Goal: Find specific page/section

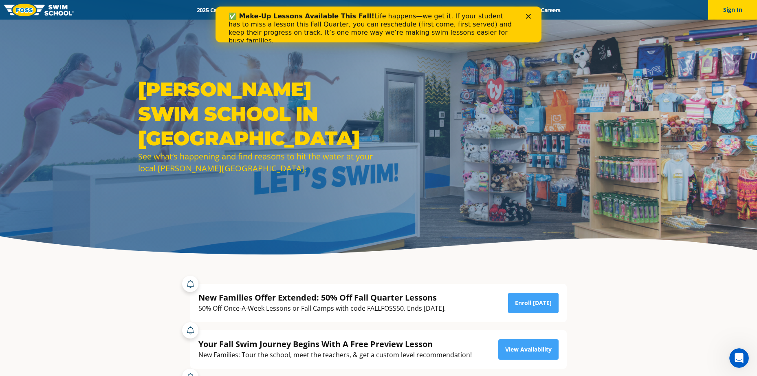
click at [535, 12] on div "✅ Make-Up Lessons Available This Fall! Life happens—we get it. If your student …" at bounding box center [378, 28] width 326 height 37
click at [532, 13] on div "✅ Make-Up Lessons Available This Fall! Life happens—we get it. If your student …" at bounding box center [378, 28] width 326 height 37
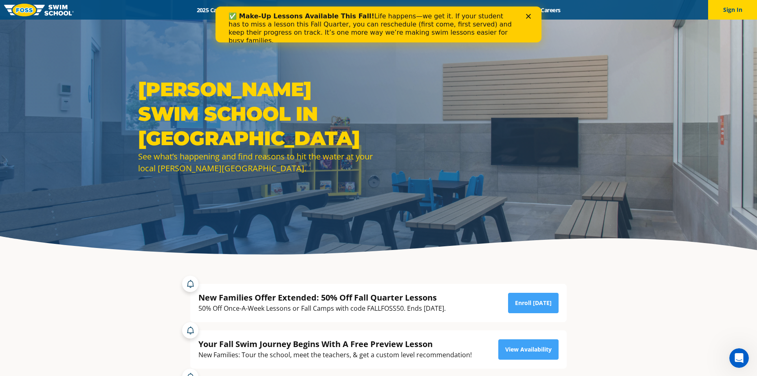
click at [530, 14] on polygon "Close" at bounding box center [528, 16] width 5 height 5
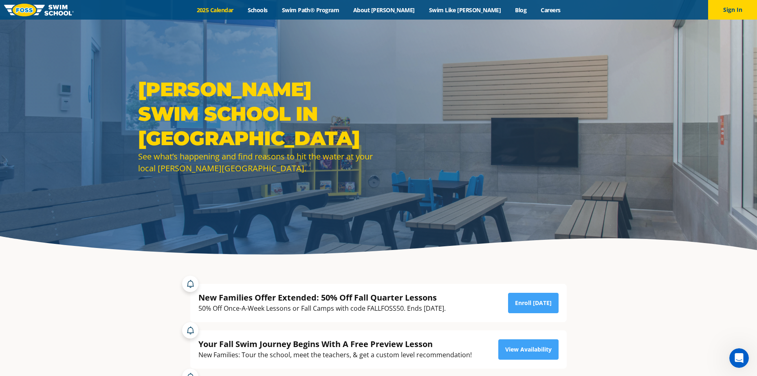
click at [240, 11] on link "2025 Calendar" at bounding box center [214, 10] width 51 height 8
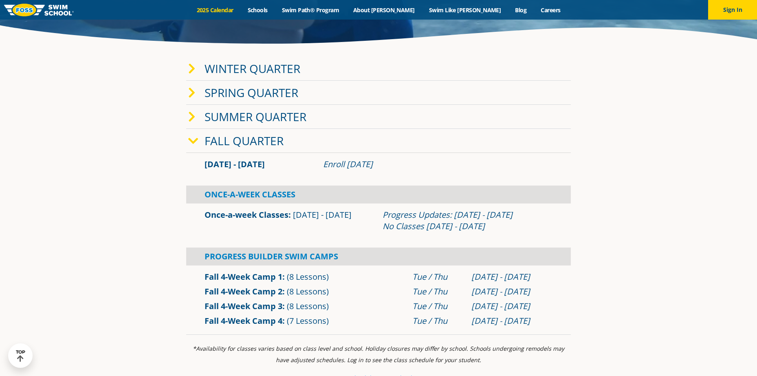
scroll to position [285, 0]
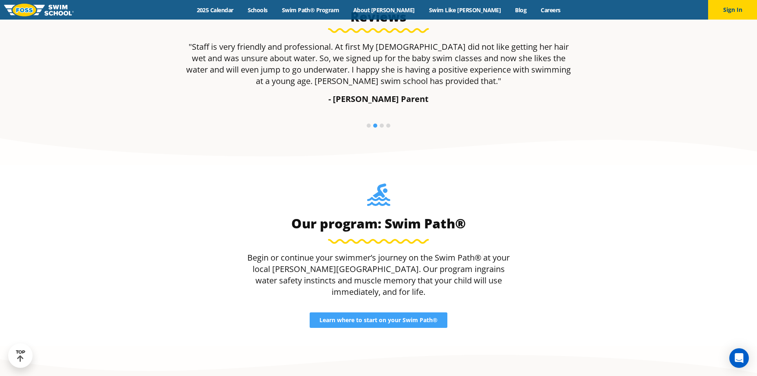
scroll to position [477, 0]
